Goal: Task Accomplishment & Management: Manage account settings

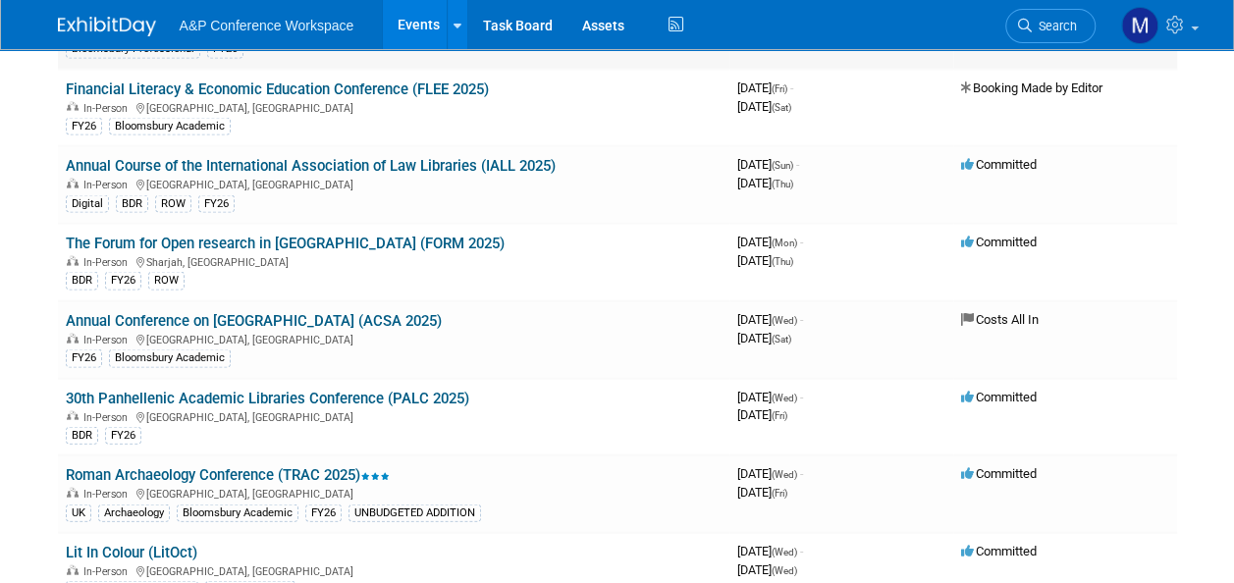
scroll to position [1963, 0]
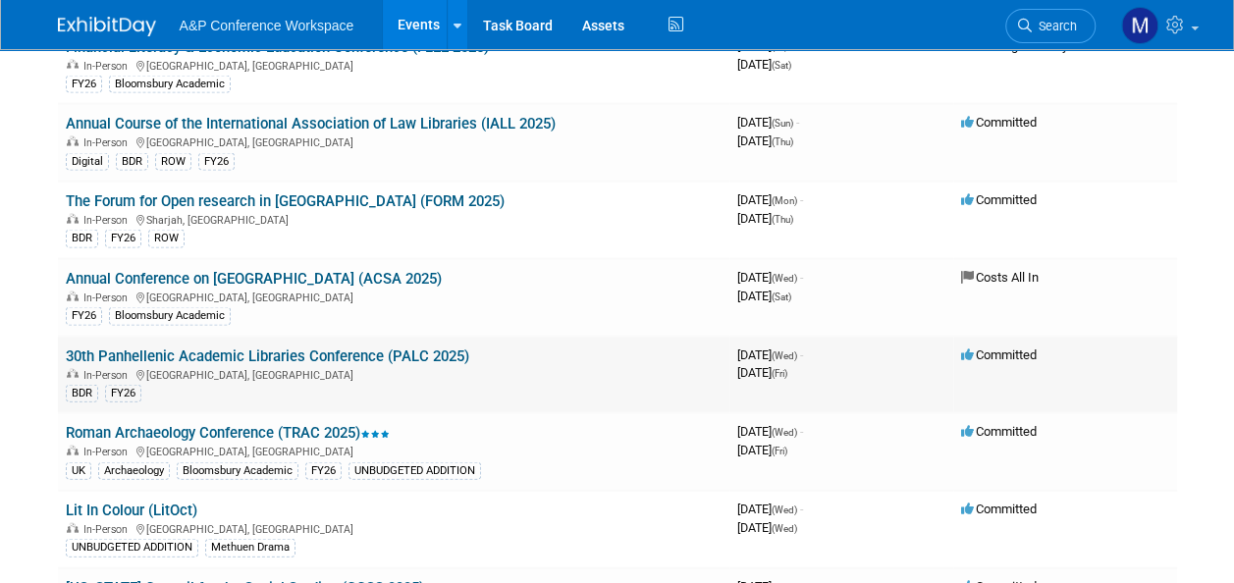
click at [413, 348] on link "30th Panhellenic Academic Libraries Conference (PALC 2025)" at bounding box center [267, 357] width 403 height 18
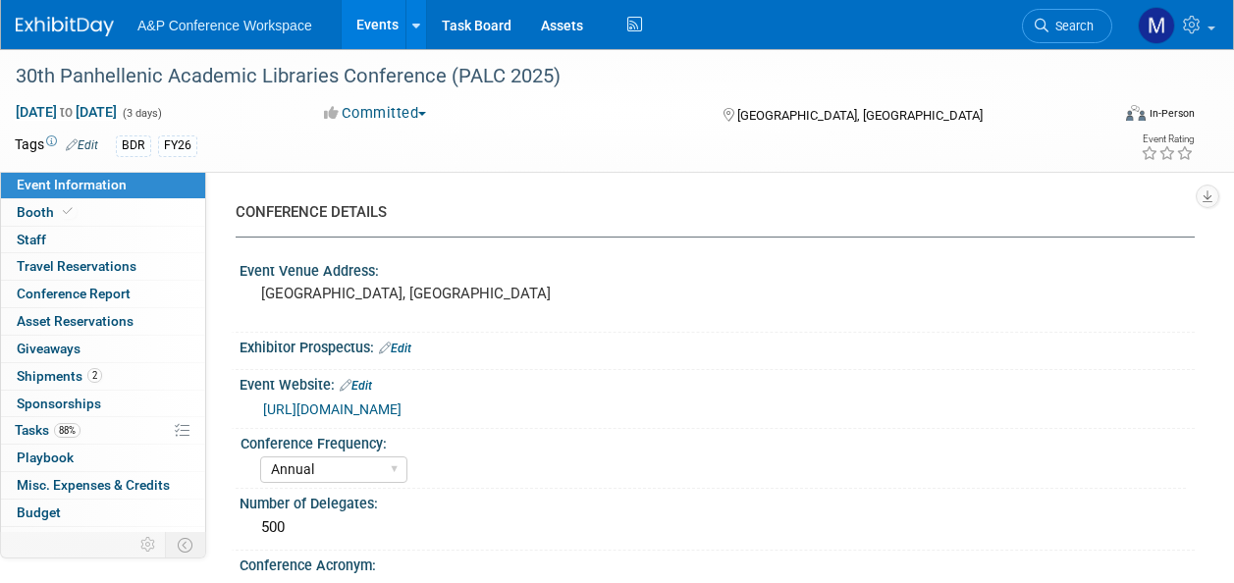
select select "Annual"
select select "Level 2"
select select "In-Person Booth"
select select "Libraries"
select select "Bloomsbury Digital Resources"
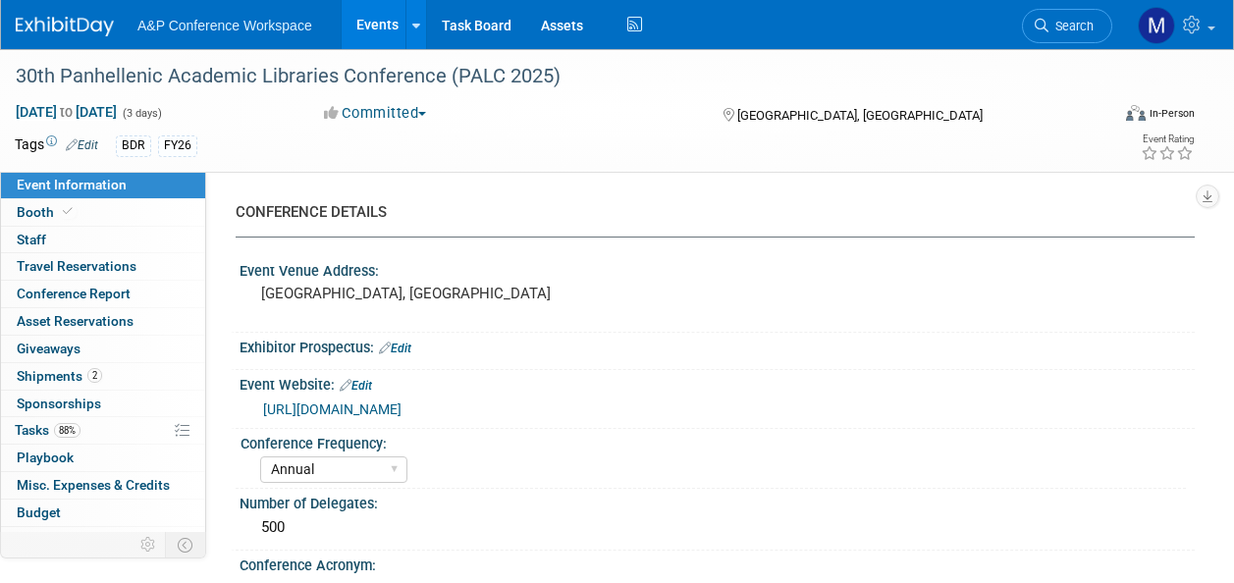
select select "[PERSON_NAME]"
select select "BDR Product Awareness and Trial Generation​"
